Goal: Task Accomplishment & Management: Manage account settings

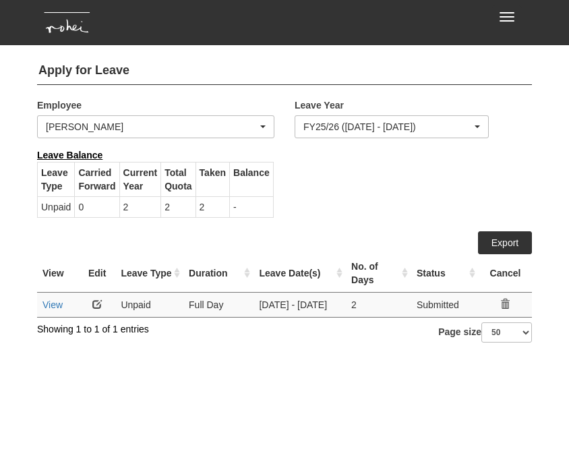
select select "df7a13c8-cd75-4da2-9b19-f6f478b78a1f"
select select "50"
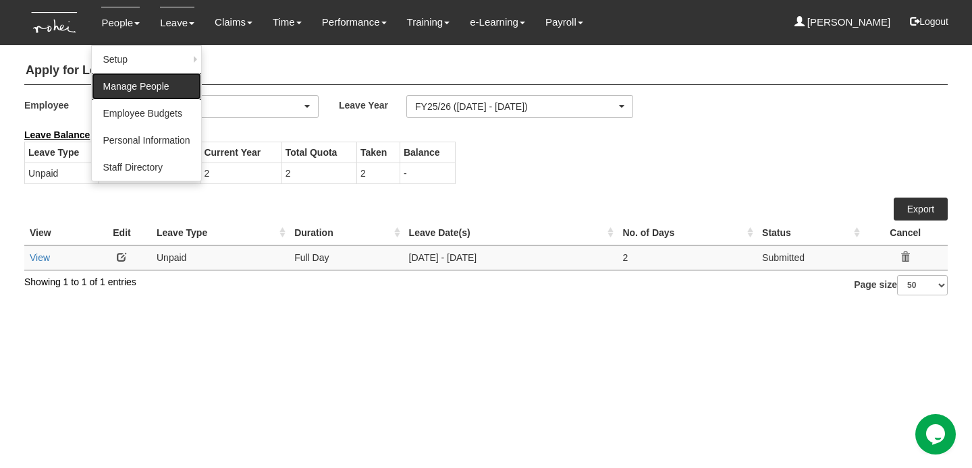
click at [183, 83] on link "Manage People" at bounding box center [146, 86] width 109 height 27
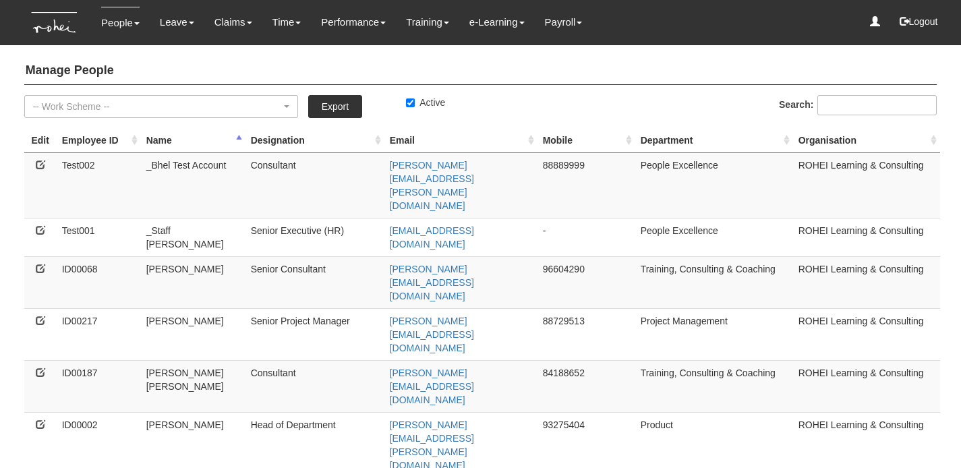
select select "50"
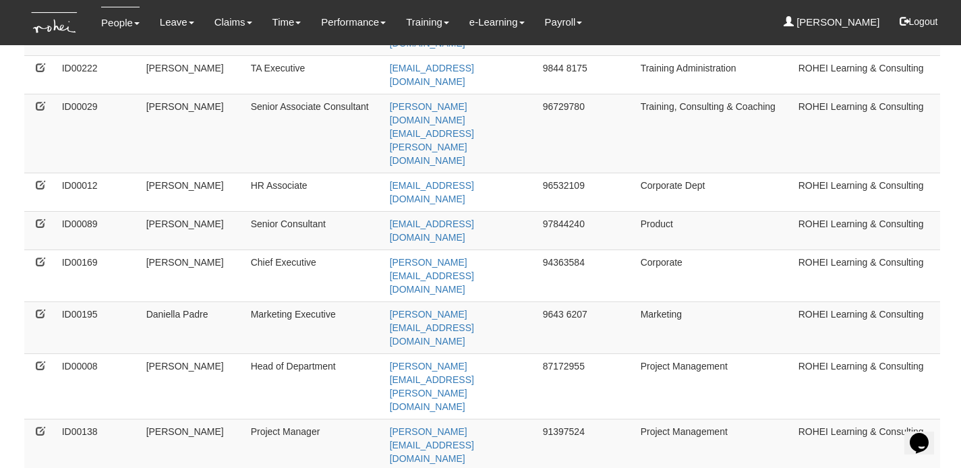
scroll to position [688, 0]
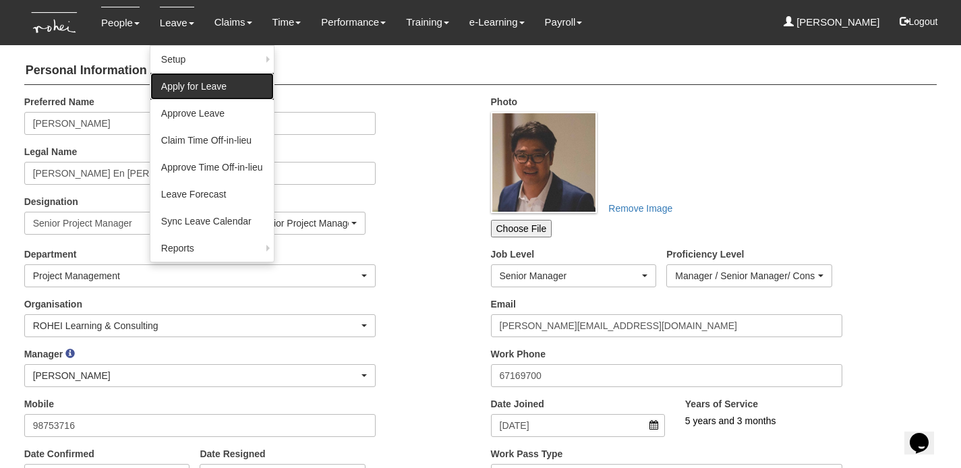
click at [190, 91] on link "Apply for Leave" at bounding box center [211, 86] width 123 height 27
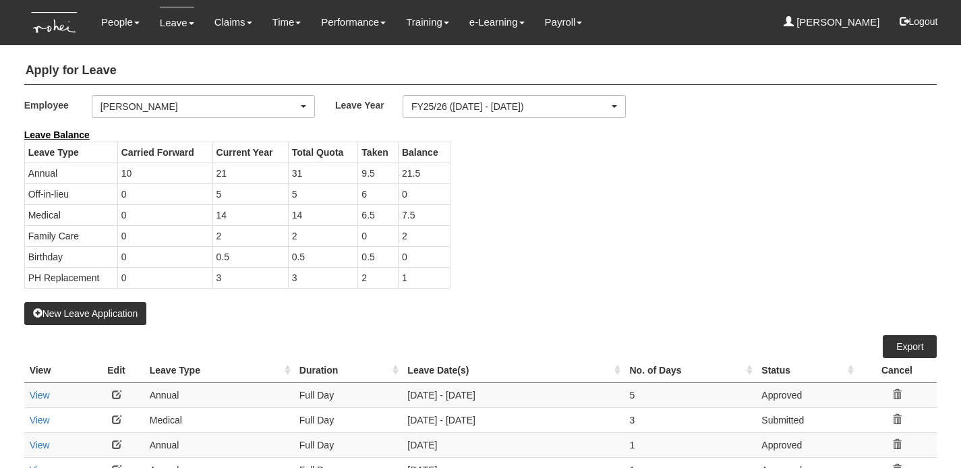
select select "50"
click at [238, 106] on div "[PERSON_NAME]" at bounding box center [200, 106] width 198 height 13
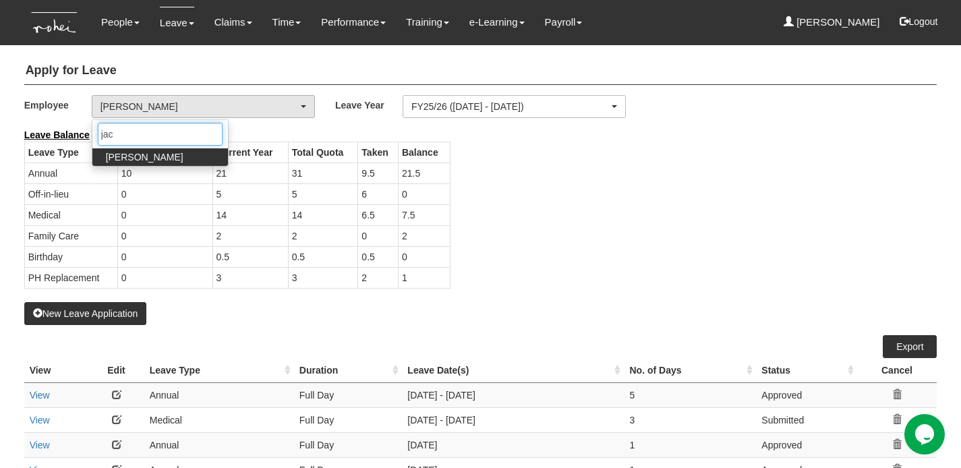
type input "jac"
click at [139, 150] on span "[PERSON_NAME]" at bounding box center [145, 156] width 78 height 13
select select "626785c4-8276-4e82-8ee0-d7e2ecff44af"
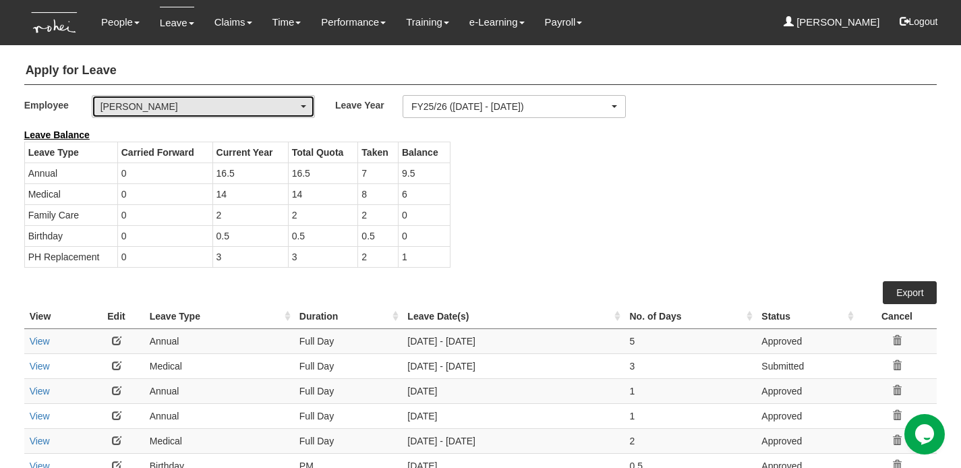
select select "50"
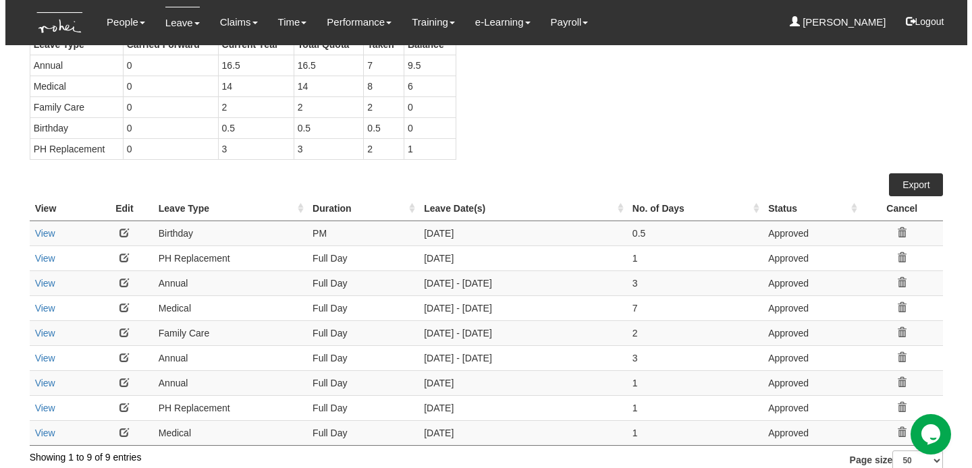
scroll to position [120, 0]
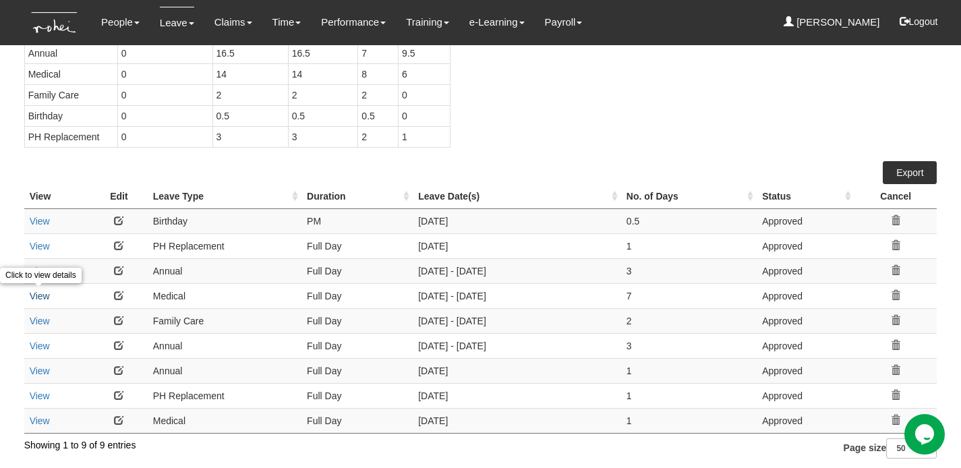
click at [46, 291] on link "View" at bounding box center [40, 296] width 20 height 11
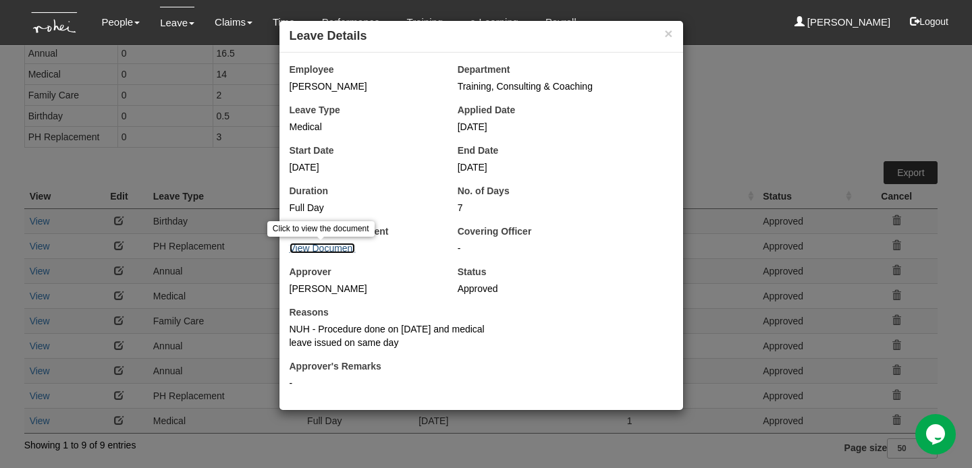
click at [344, 245] on link "View Document" at bounding box center [322, 248] width 66 height 11
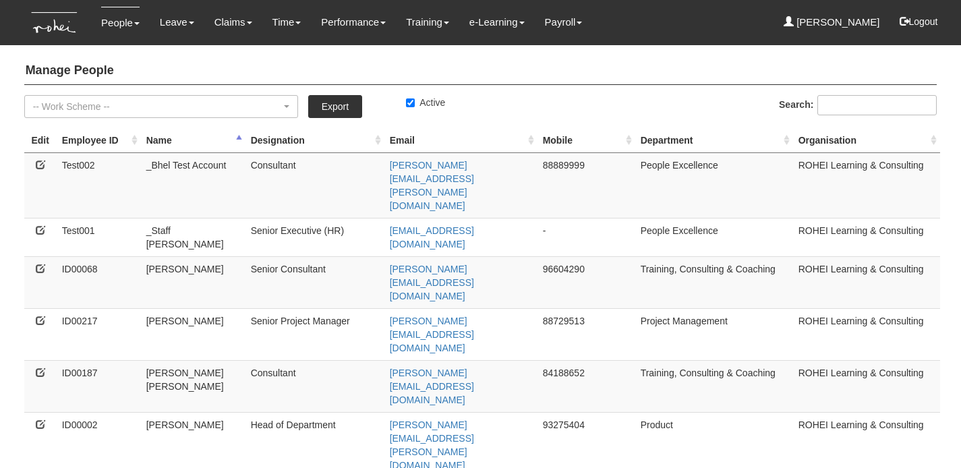
select select "50"
